Goal: Task Accomplishment & Management: Use online tool/utility

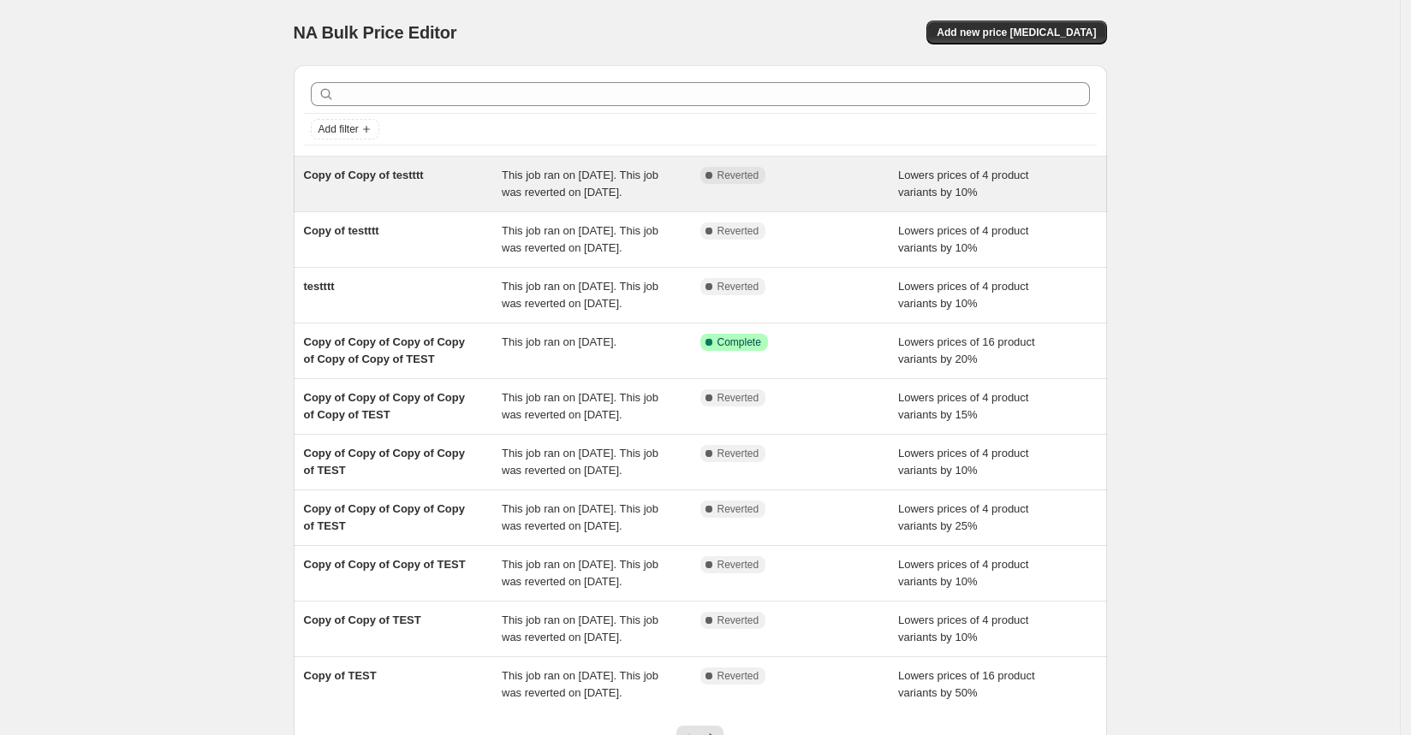
click at [774, 201] on div "Complete Reverted" at bounding box center [799, 184] width 199 height 34
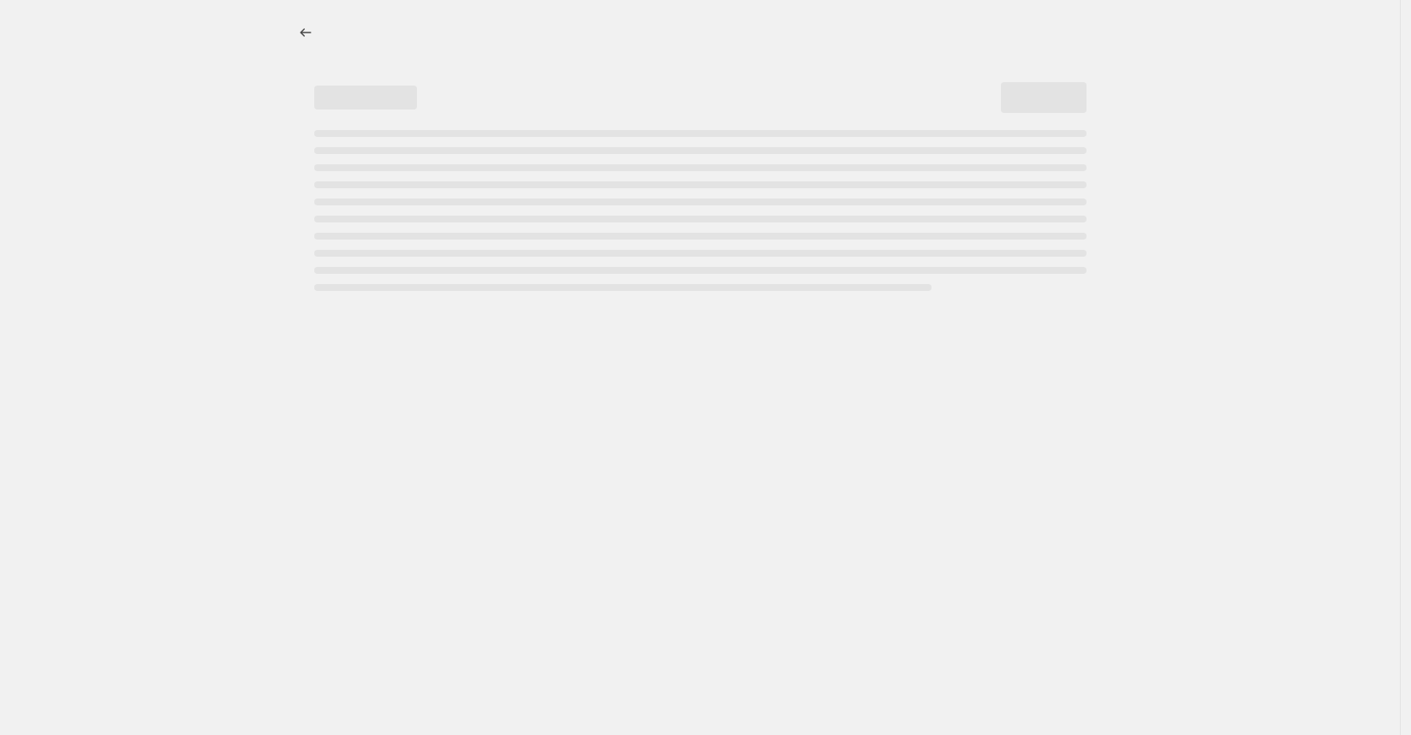
select select "percentage"
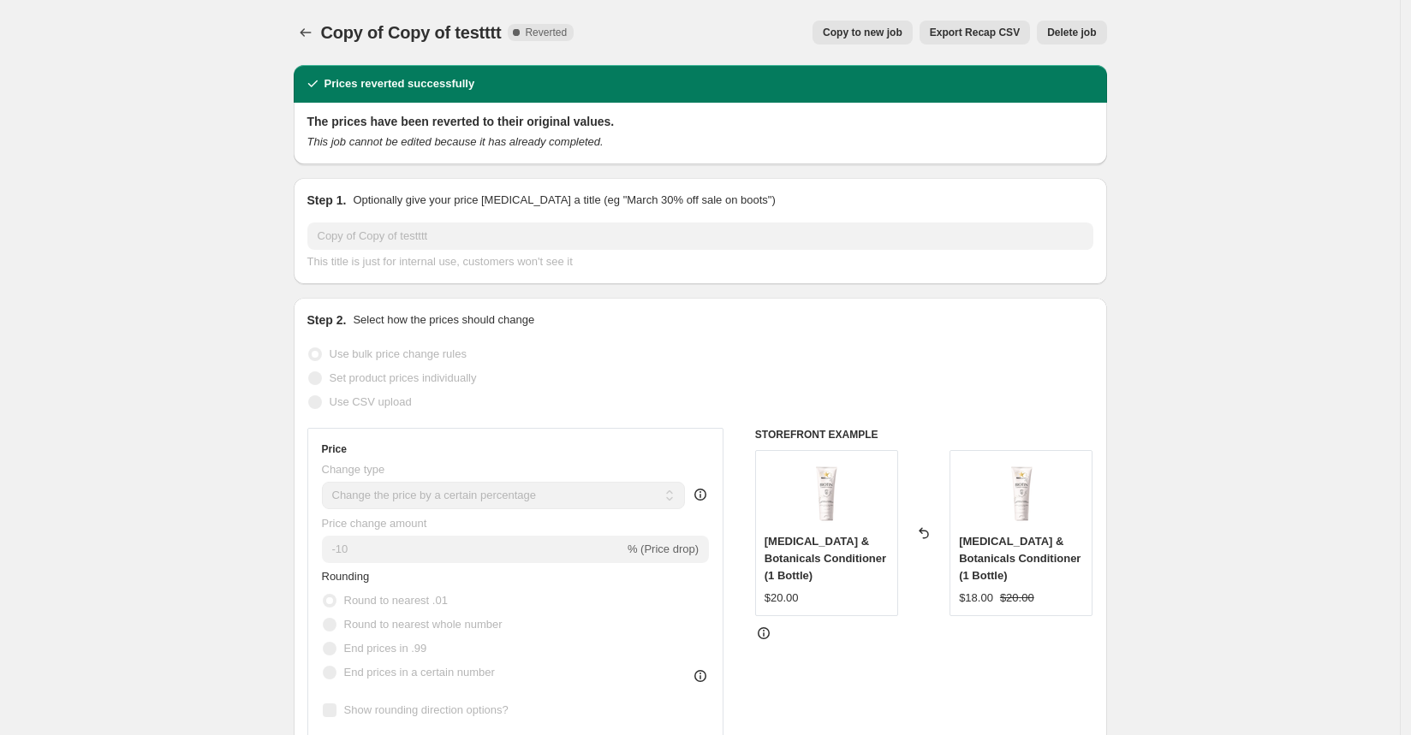
click at [883, 26] on button "Copy to new job" at bounding box center [862, 33] width 100 height 24
select select "percentage"
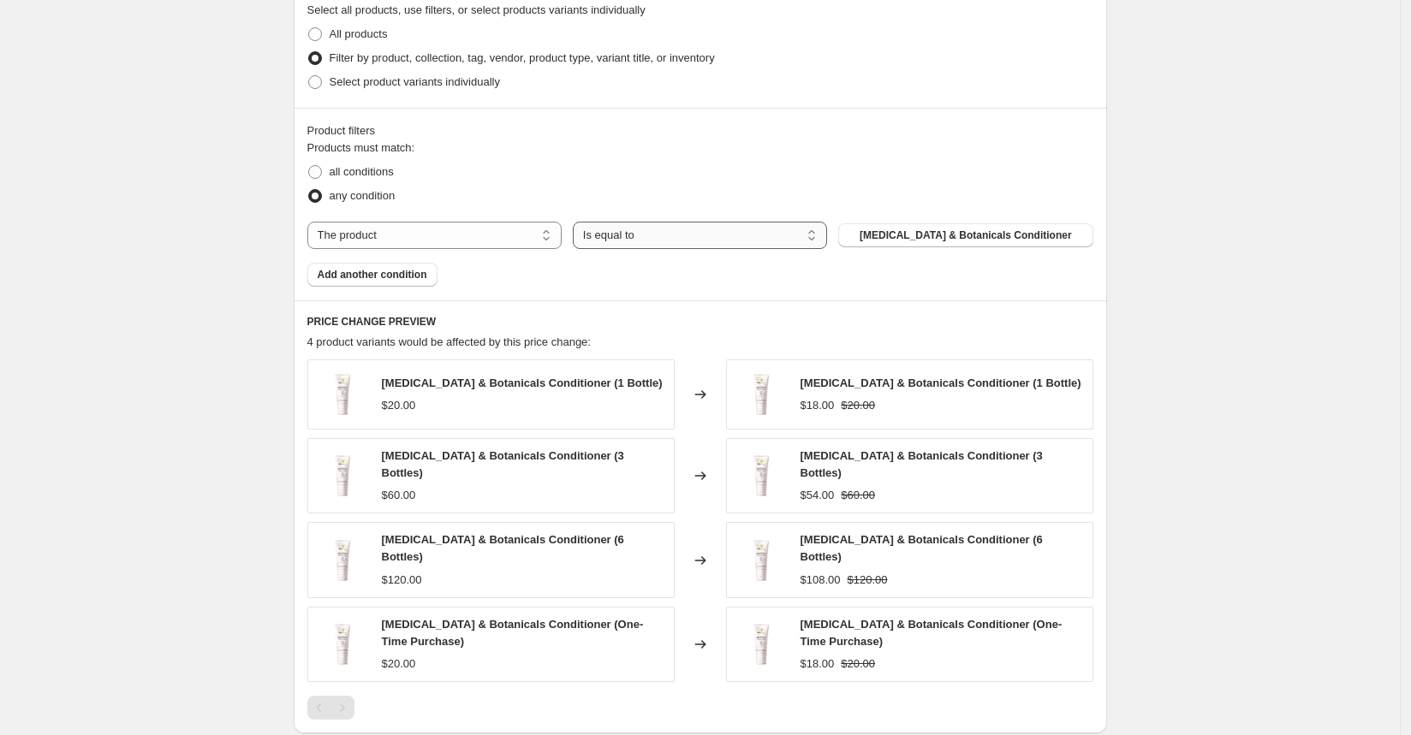
scroll to position [870, 0]
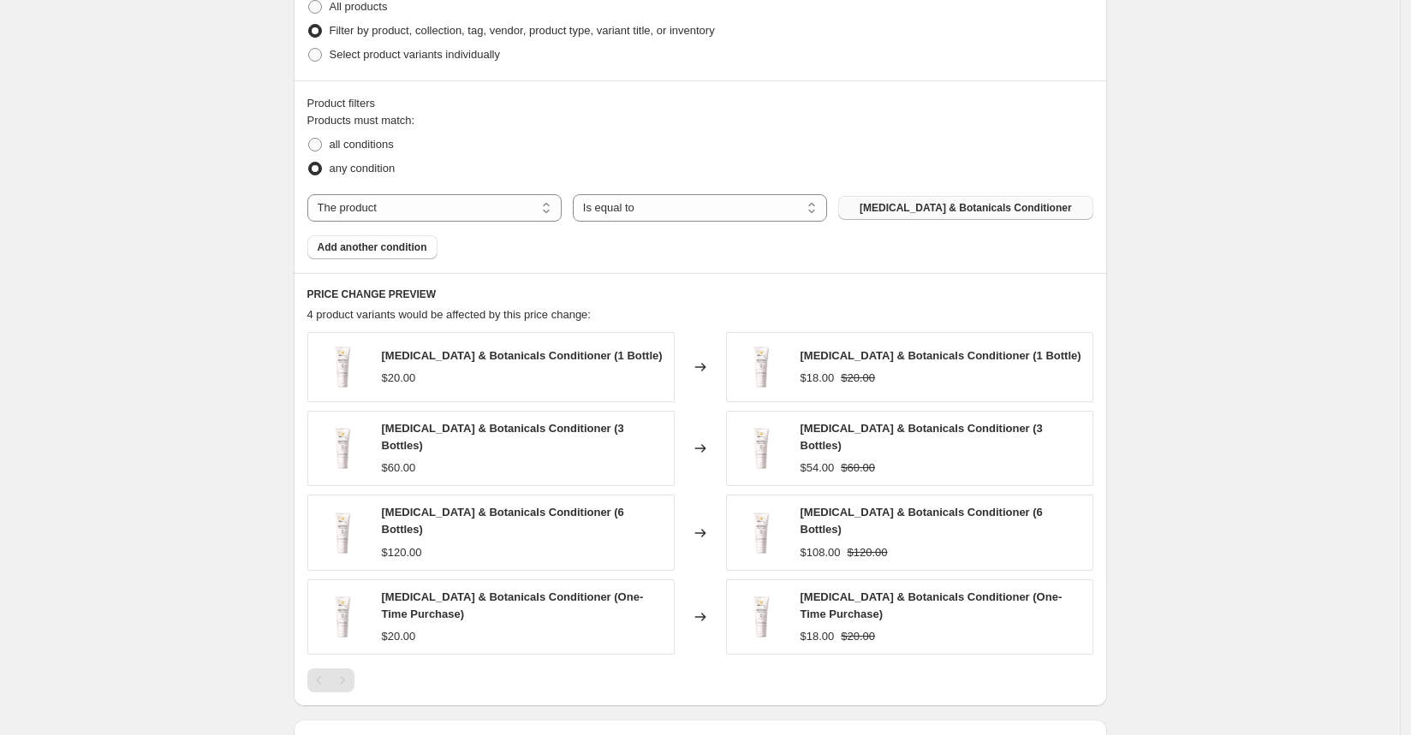
click at [905, 201] on span "[MEDICAL_DATA] & Botanicals Conditioner" at bounding box center [966, 208] width 212 height 14
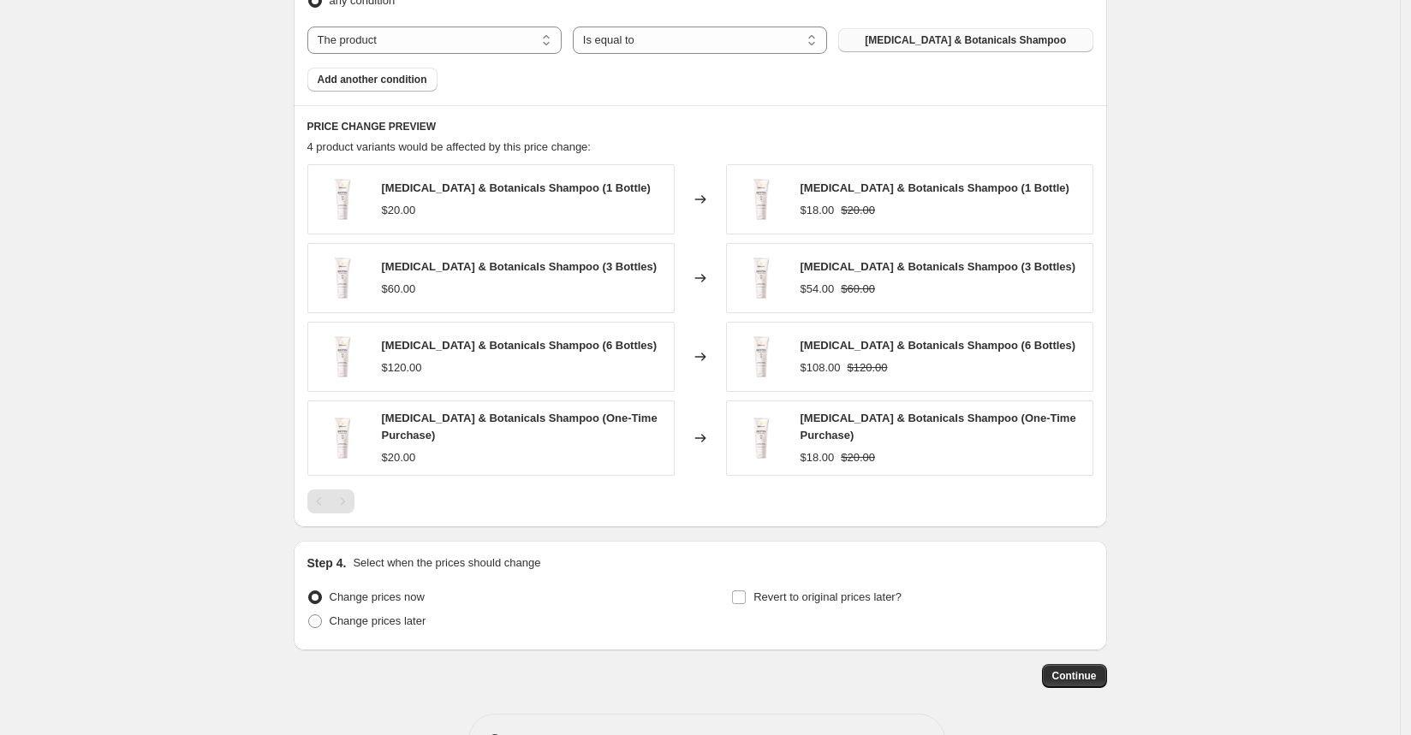
scroll to position [1083, 0]
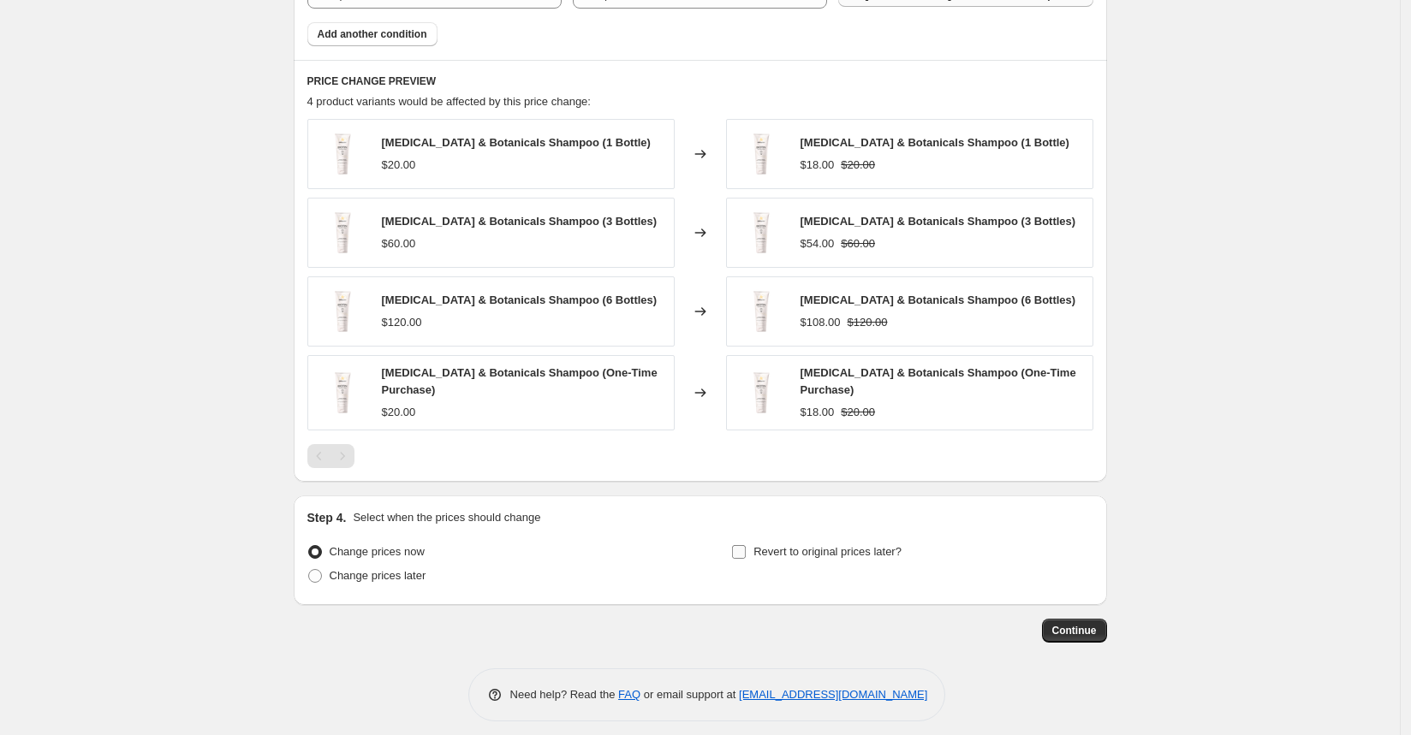
click at [758, 546] on label "Revert to original prices later?" at bounding box center [816, 552] width 170 height 24
click at [746, 546] on input "Revert to original prices later?" at bounding box center [739, 552] width 14 height 14
checkbox input "true"
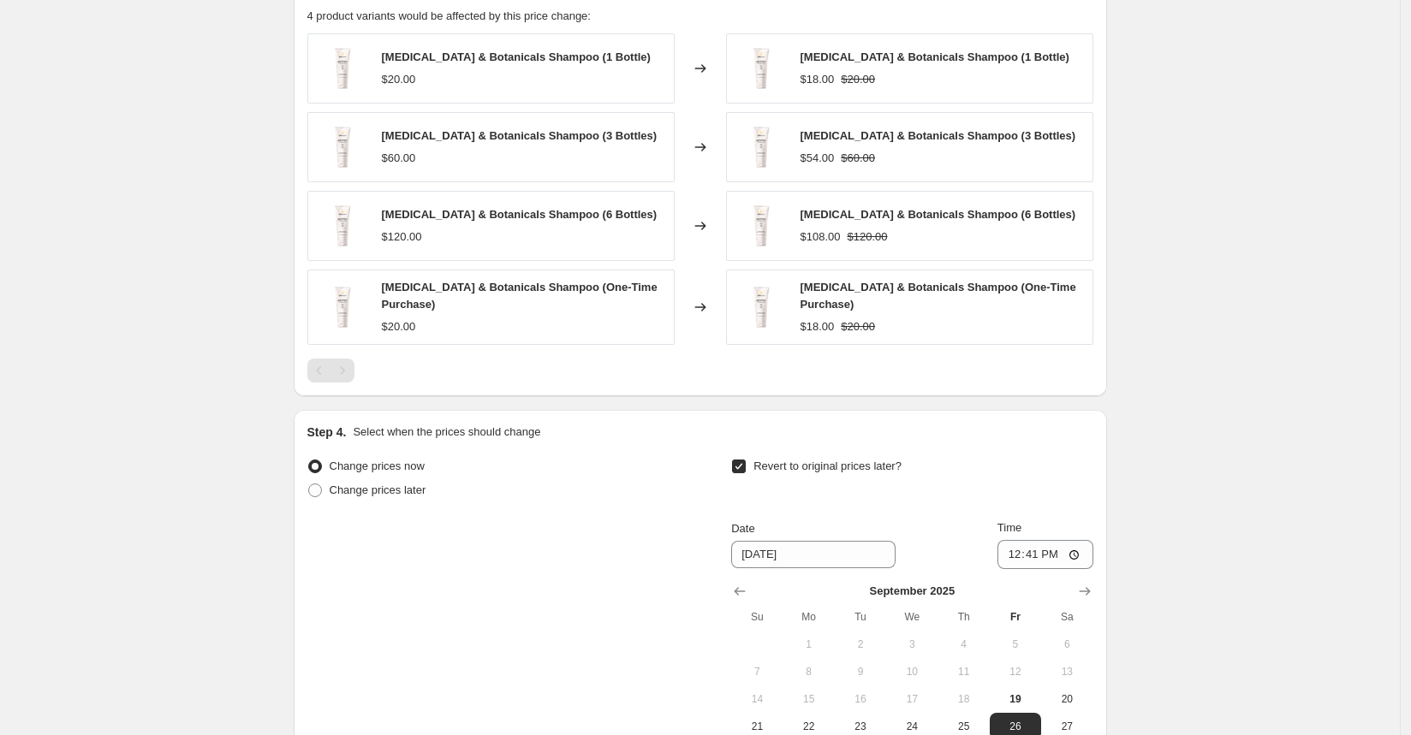
scroll to position [1293, 0]
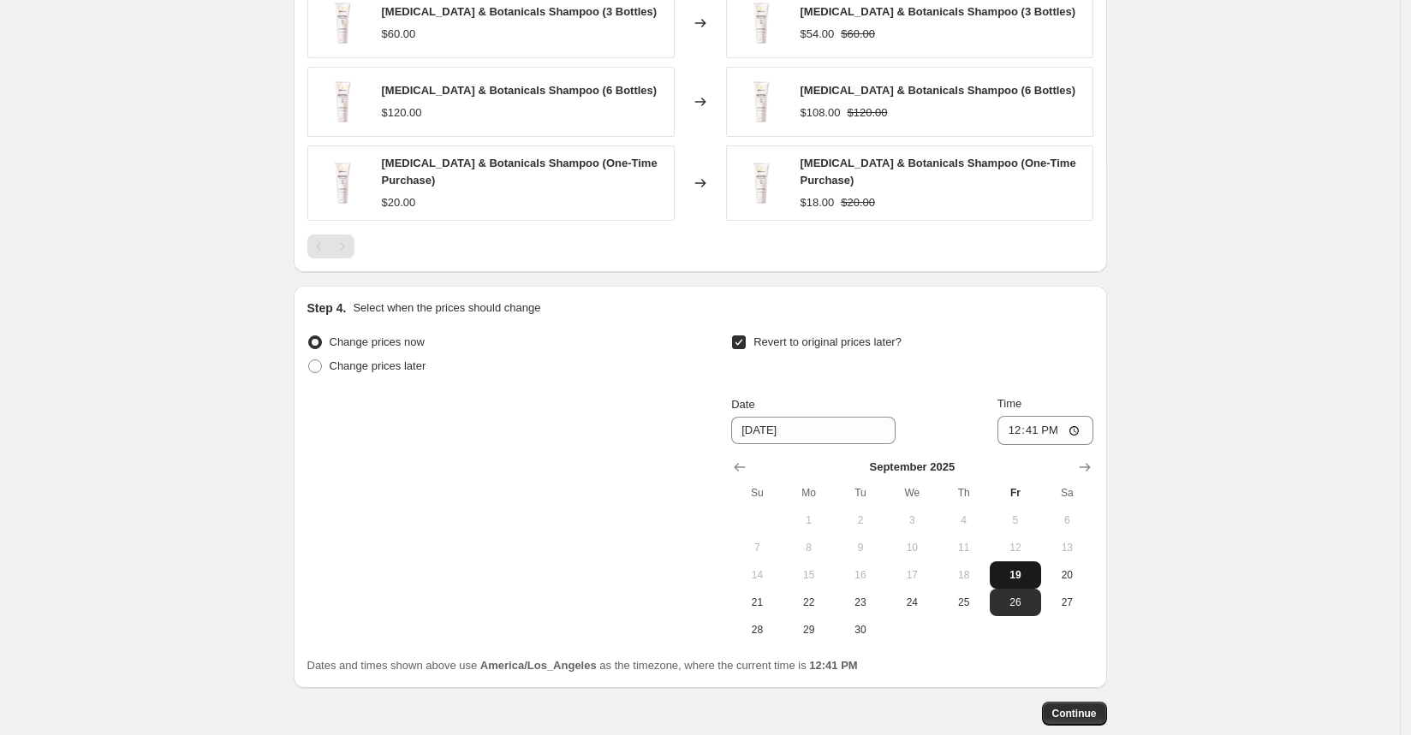
click at [1014, 573] on button "19" at bounding box center [1015, 575] width 51 height 27
type input "[DATE]"
click at [1028, 422] on input "12:41" at bounding box center [1045, 430] width 96 height 29
type input "12:43"
click at [1071, 707] on span "Continue" at bounding box center [1074, 714] width 45 height 14
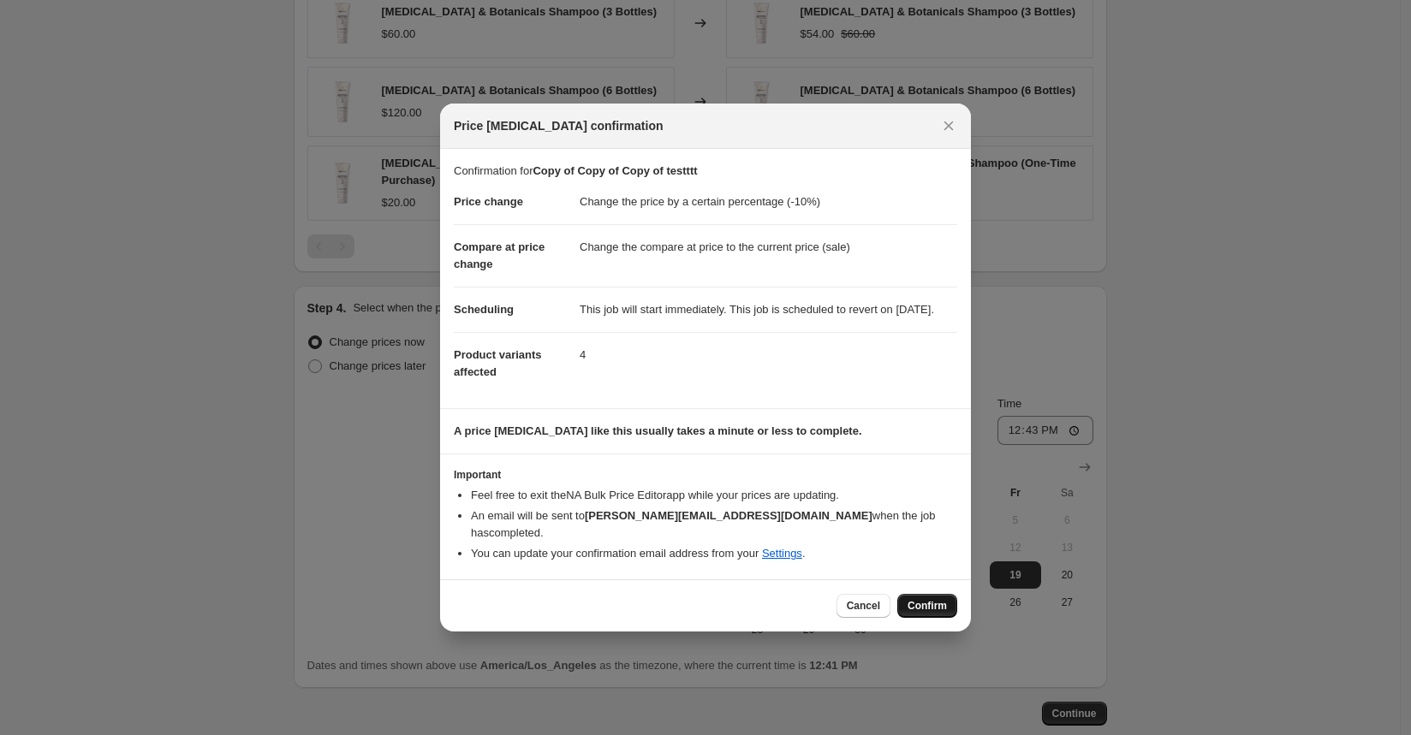
click at [922, 606] on span "Confirm" at bounding box center [927, 606] width 39 height 14
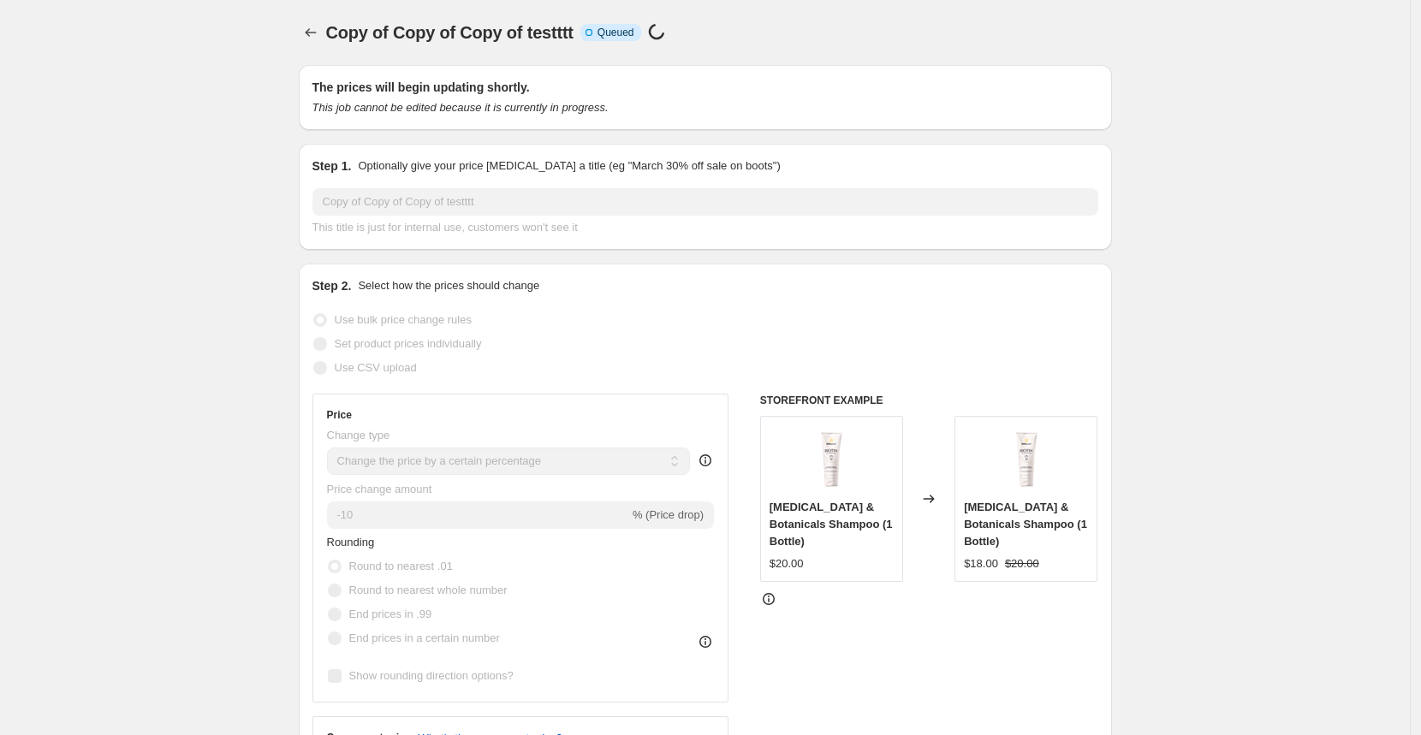
select select "percentage"
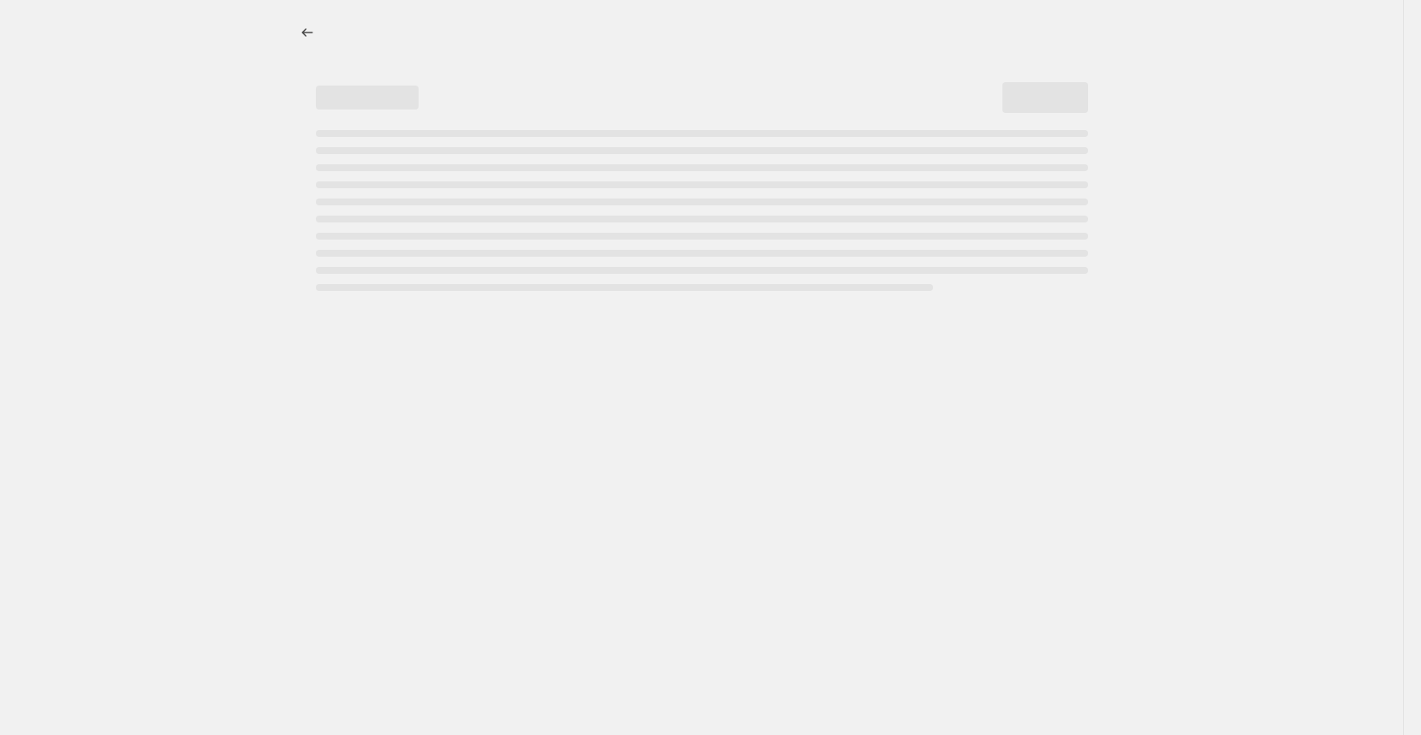
select select "percentage"
